Goal: Transaction & Acquisition: Purchase product/service

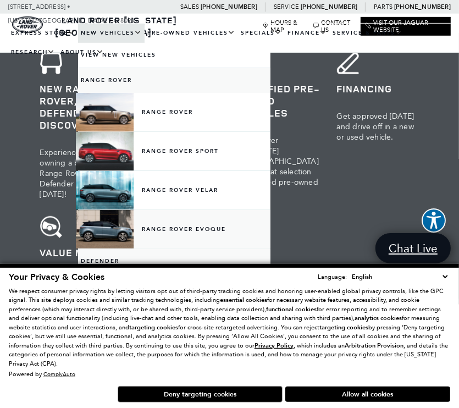
scroll to position [407, 0]
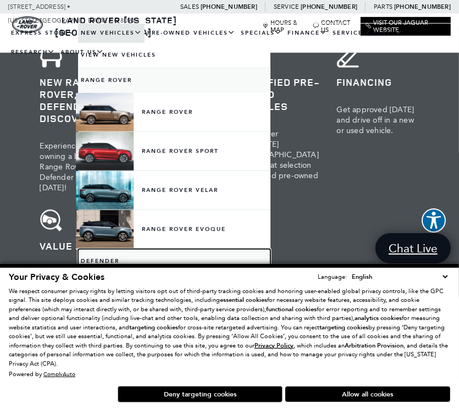
click at [107, 261] on link "Defender" at bounding box center [174, 261] width 192 height 25
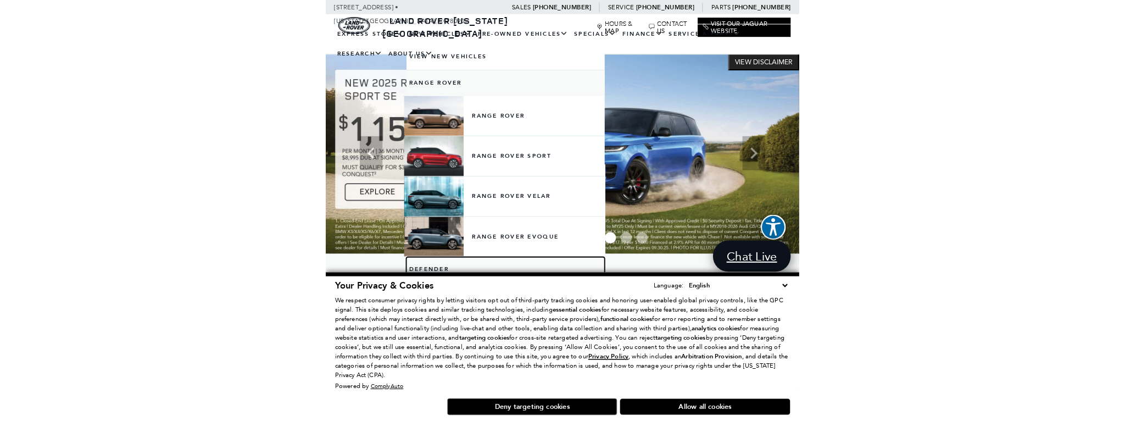
scroll to position [2, 0]
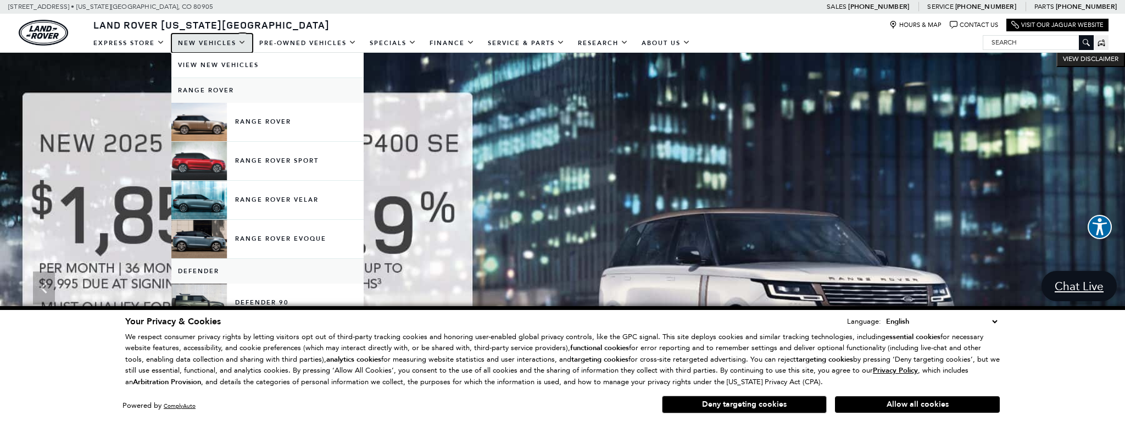
click at [234, 43] on link "New Vehicles" at bounding box center [211, 43] width 81 height 19
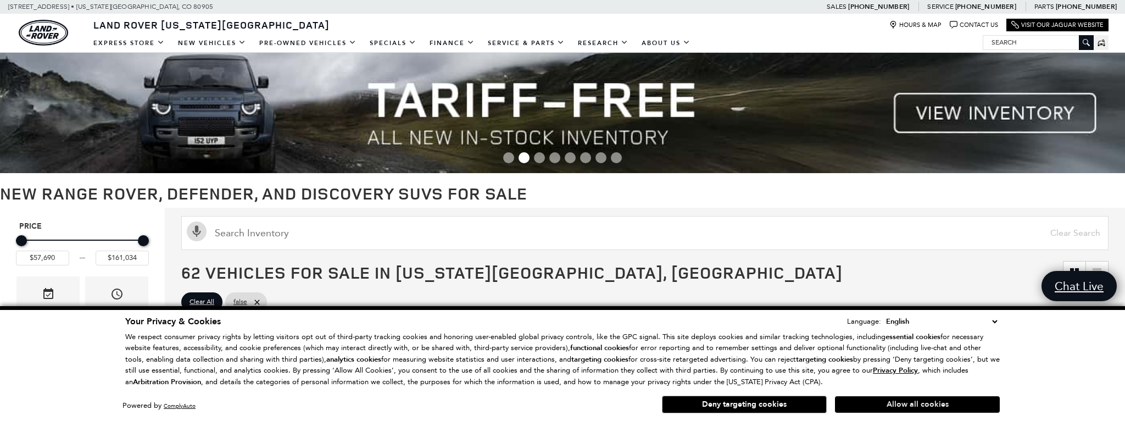
scroll to position [3, 0]
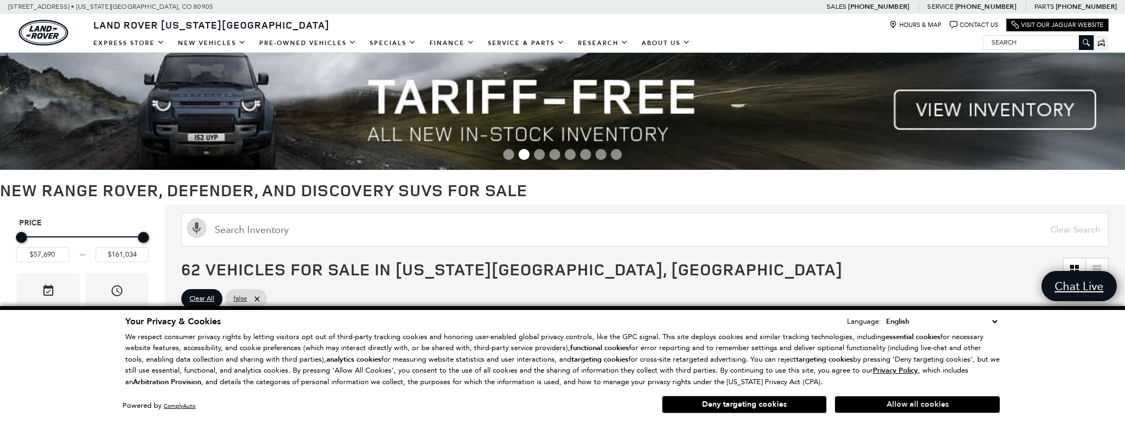
click at [903, 406] on button "Allow all cookies" at bounding box center [917, 404] width 165 height 16
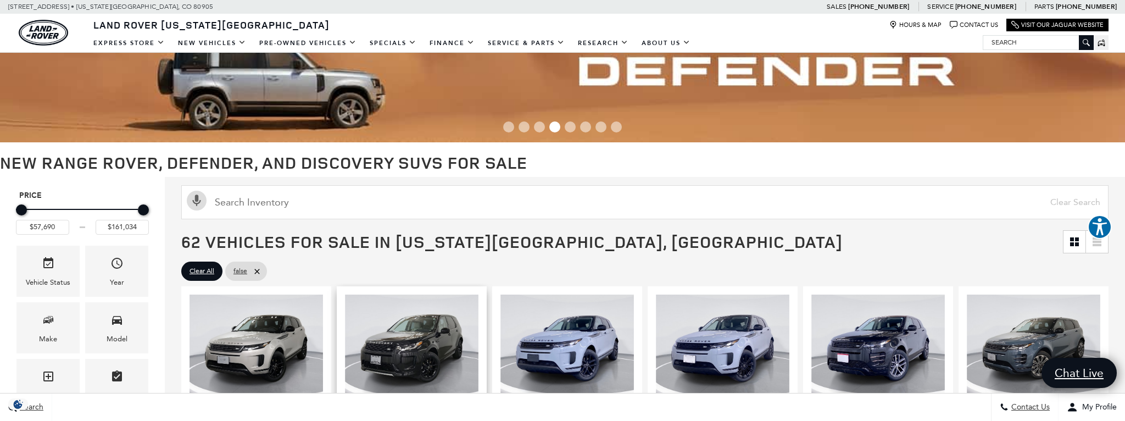
scroll to position [31, 0]
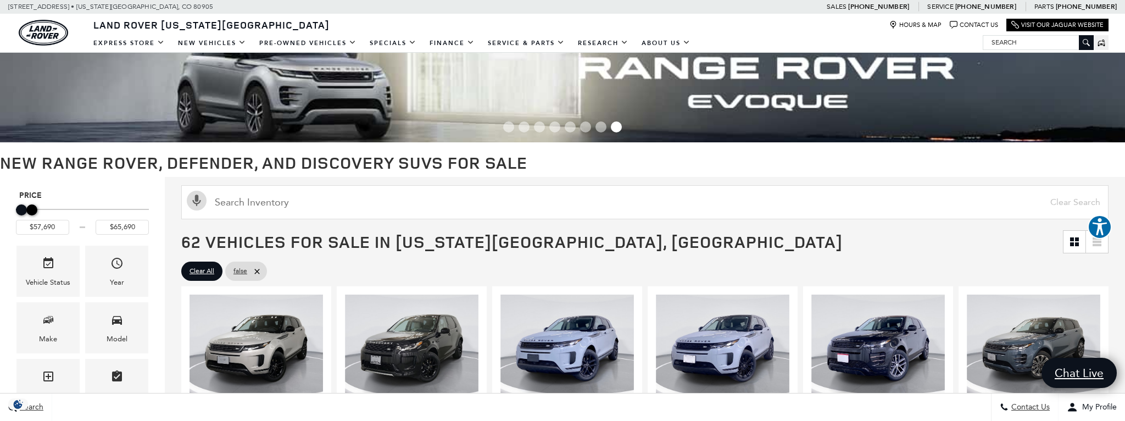
type input "$65,190"
drag, startPoint x: 144, startPoint y: 210, endPoint x: 31, endPoint y: 208, distance: 113.2
click at [31, 208] on div "Maximum Price" at bounding box center [30, 209] width 11 height 11
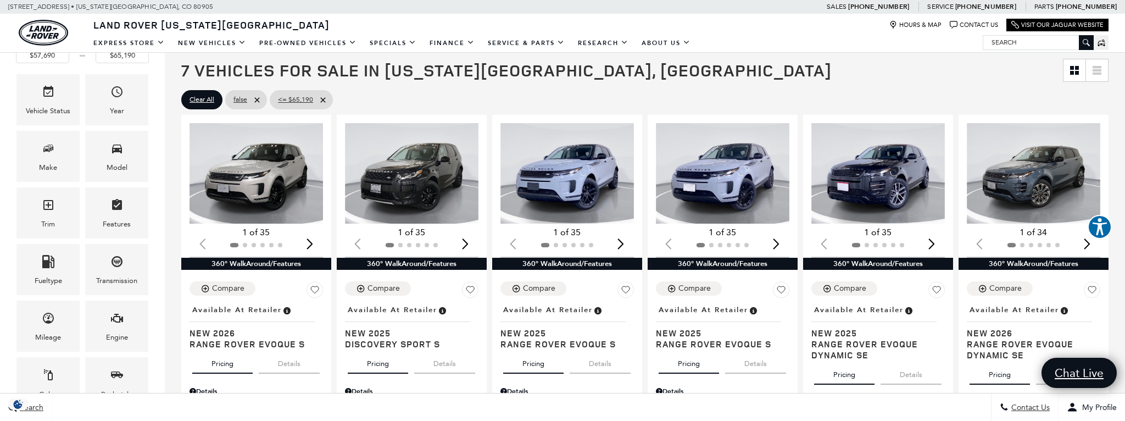
scroll to position [194, 0]
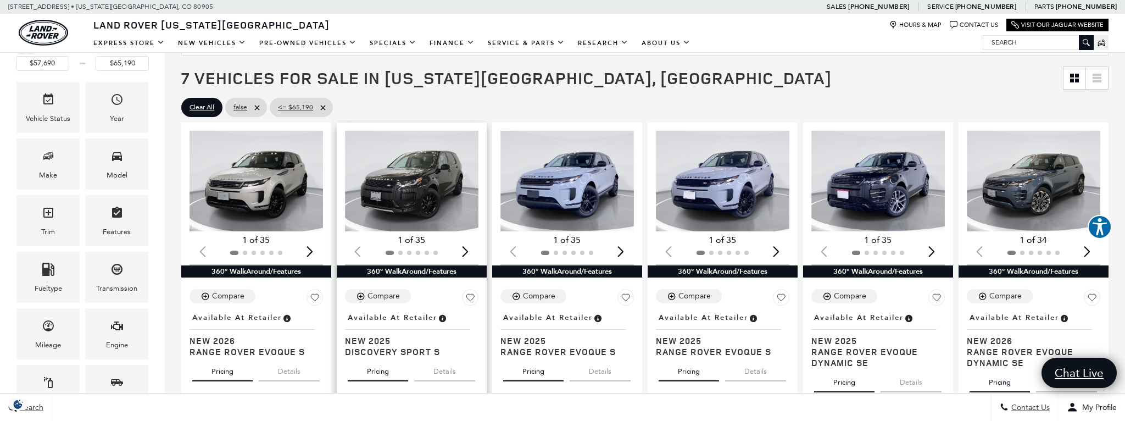
click at [407, 194] on img "1 / 2" at bounding box center [411, 181] width 133 height 100
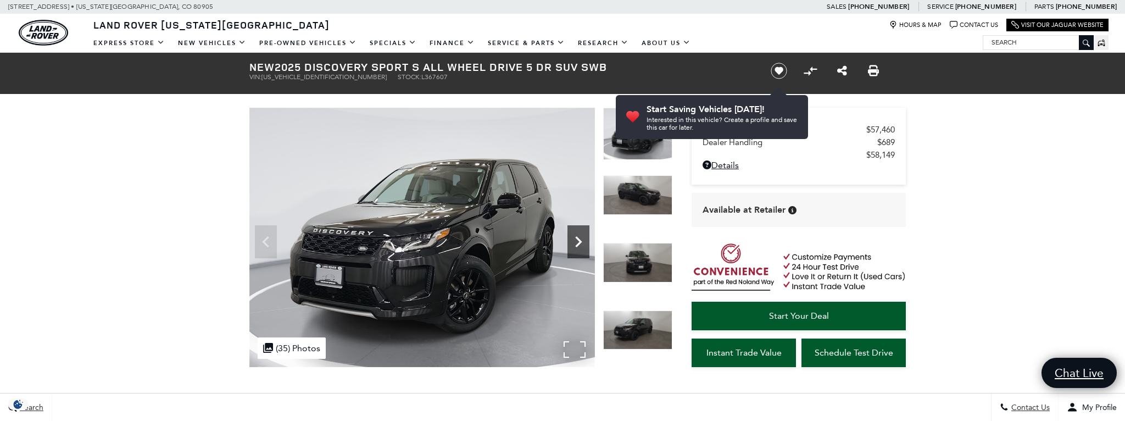
click at [580, 240] on icon "Next" at bounding box center [578, 241] width 7 height 11
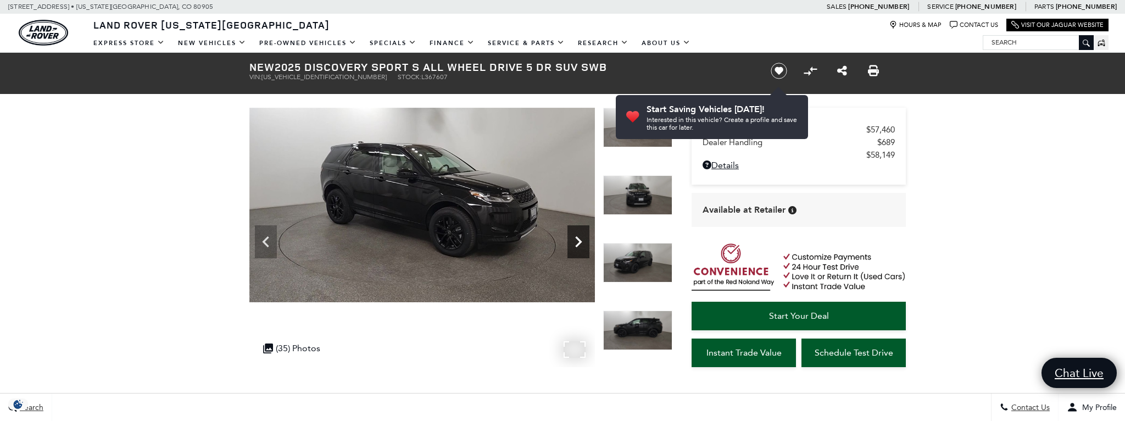
click at [580, 240] on icon "Next" at bounding box center [578, 241] width 7 height 11
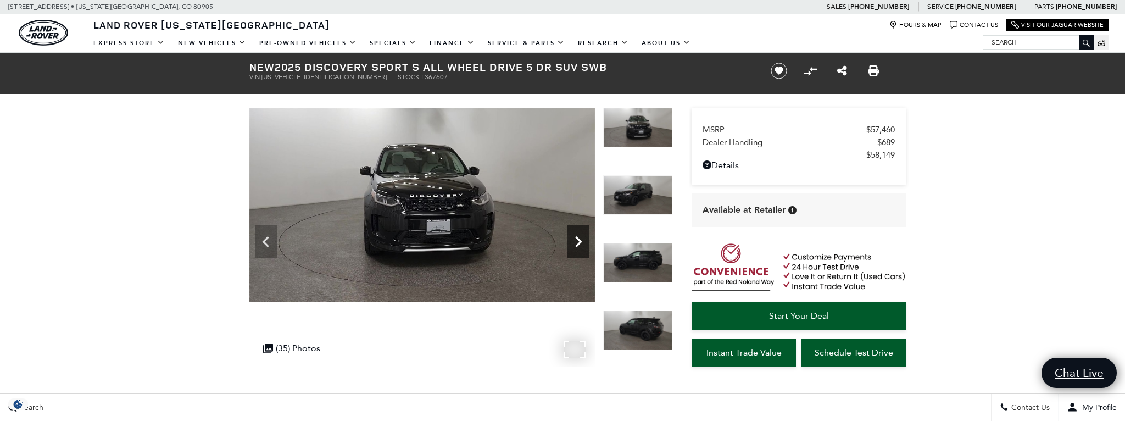
click at [580, 240] on icon "Next" at bounding box center [578, 241] width 7 height 11
